Goal: Book appointment/travel/reservation

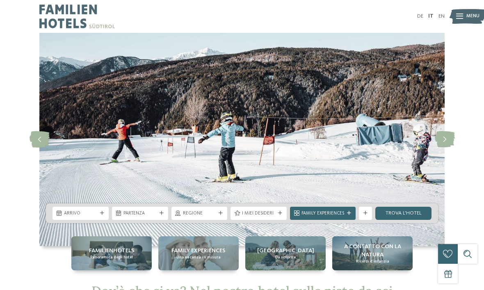
click at [83, 217] on div "Arrivo" at bounding box center [81, 213] width 56 height 13
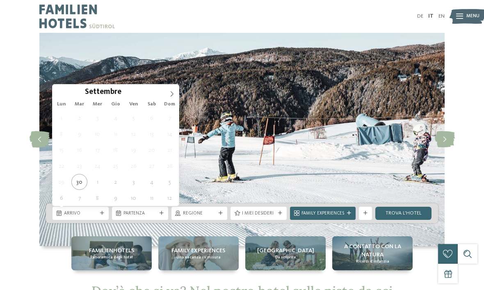
click at [168, 97] on span at bounding box center [172, 92] width 14 height 14
click at [171, 89] on span at bounding box center [172, 92] width 14 height 14
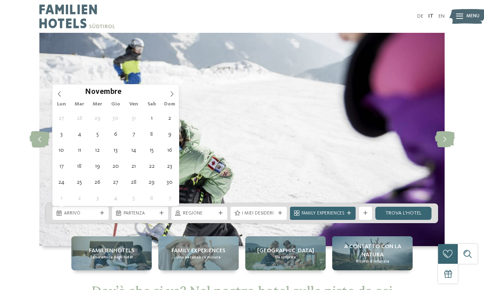
click at [167, 92] on span at bounding box center [172, 92] width 14 height 14
type input "****"
click at [168, 94] on span at bounding box center [172, 92] width 14 height 14
click at [172, 98] on span at bounding box center [172, 92] width 14 height 14
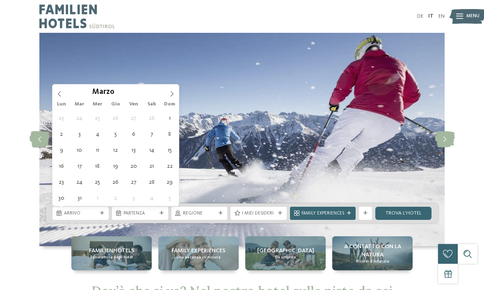
type div "16.03.2026"
type input "****"
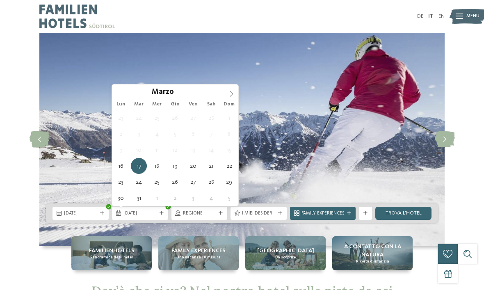
type div "20.03.2026"
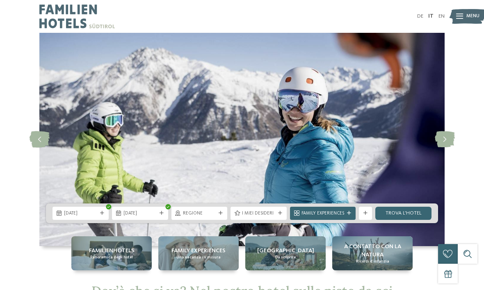
click at [217, 215] on div "Regione" at bounding box center [199, 213] width 37 height 7
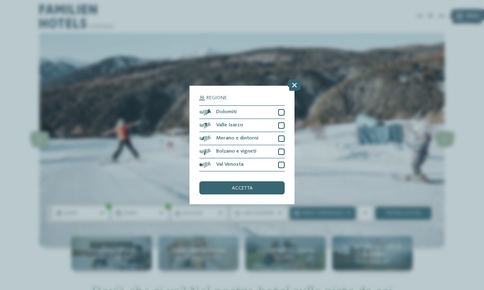
click at [278, 106] on div "Dolomiti" at bounding box center [241, 112] width 85 height 13
click at [262, 181] on div "accetta" at bounding box center [241, 187] width 85 height 13
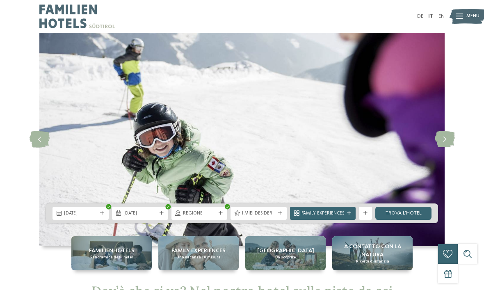
click at [402, 216] on link "trova l’hotel" at bounding box center [403, 213] width 56 height 13
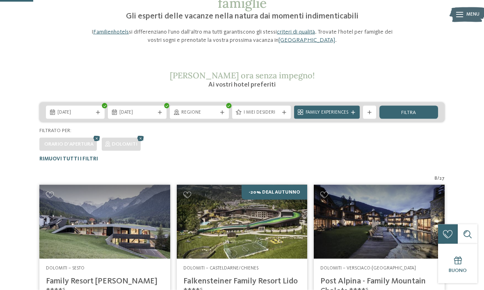
scroll to position [66, 0]
click at [284, 112] on icon at bounding box center [284, 112] width 4 height 4
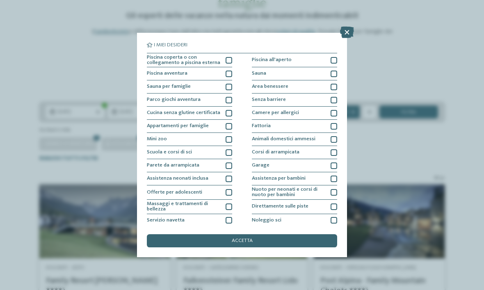
click at [226, 154] on div at bounding box center [229, 152] width 7 height 7
click at [289, 234] on div "accetta" at bounding box center [242, 240] width 190 height 13
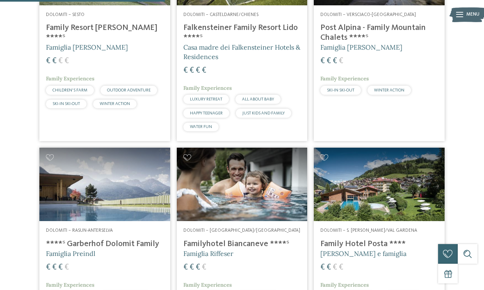
scroll to position [322, 0]
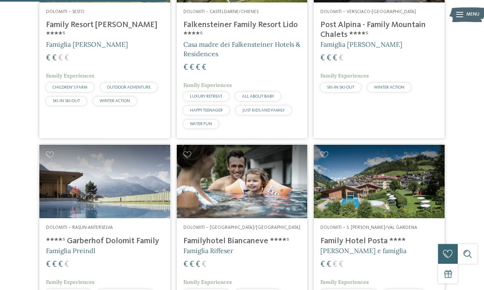
click at [238, 246] on h5 "Famiglia Riffeser" at bounding box center [242, 250] width 118 height 9
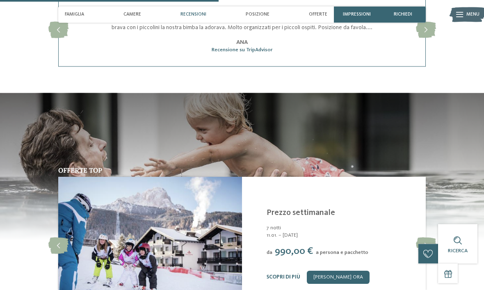
scroll to position [837, 0]
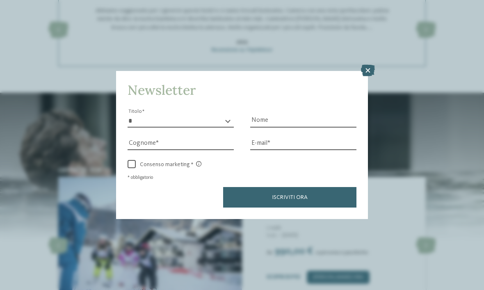
click at [368, 65] on icon at bounding box center [368, 70] width 14 height 11
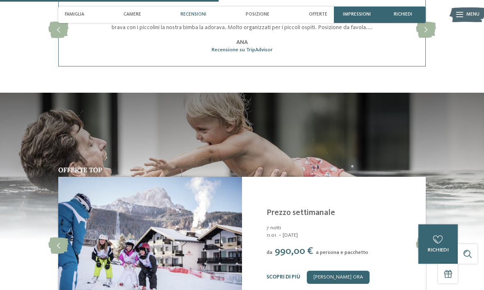
click at [371, 48] on div "Recensione su TripAdvisor" at bounding box center [241, 49] width 301 height 7
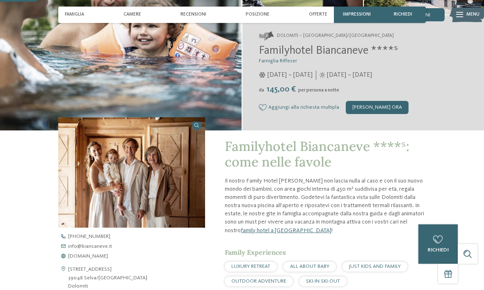
scroll to position [0, 0]
